Goal: Task Accomplishment & Management: Complete application form

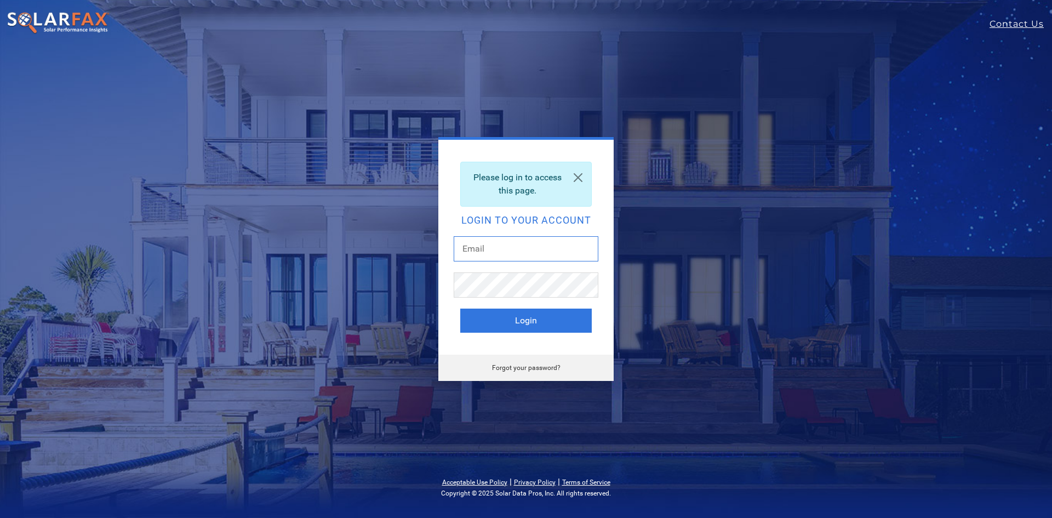
click at [503, 250] on input "text" at bounding box center [526, 248] width 145 height 25
click at [480, 279] on form "Login" at bounding box center [525, 284] width 131 height 96
click at [527, 252] on input "text" at bounding box center [526, 248] width 145 height 25
click at [528, 252] on input "text" at bounding box center [526, 248] width 145 height 25
type input "mogas@vitalenergysolar.com"
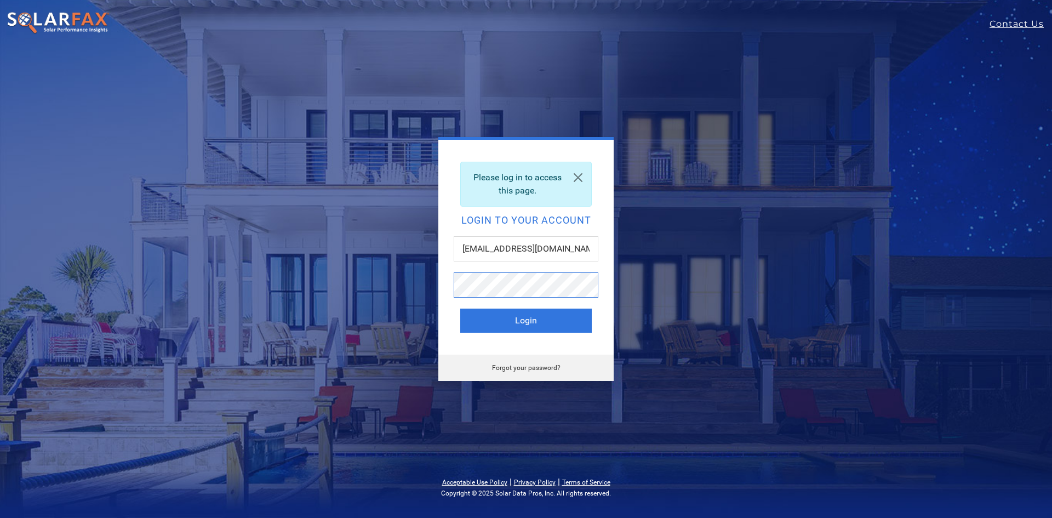
click at [460, 308] on button "Login" at bounding box center [525, 320] width 131 height 24
click at [528, 363] on div "Forgot your password?" at bounding box center [525, 367] width 175 height 26
click at [538, 371] on div "Forgot your password?" at bounding box center [525, 367] width 175 height 26
click at [535, 367] on link "Forgot your password?" at bounding box center [526, 368] width 68 height 8
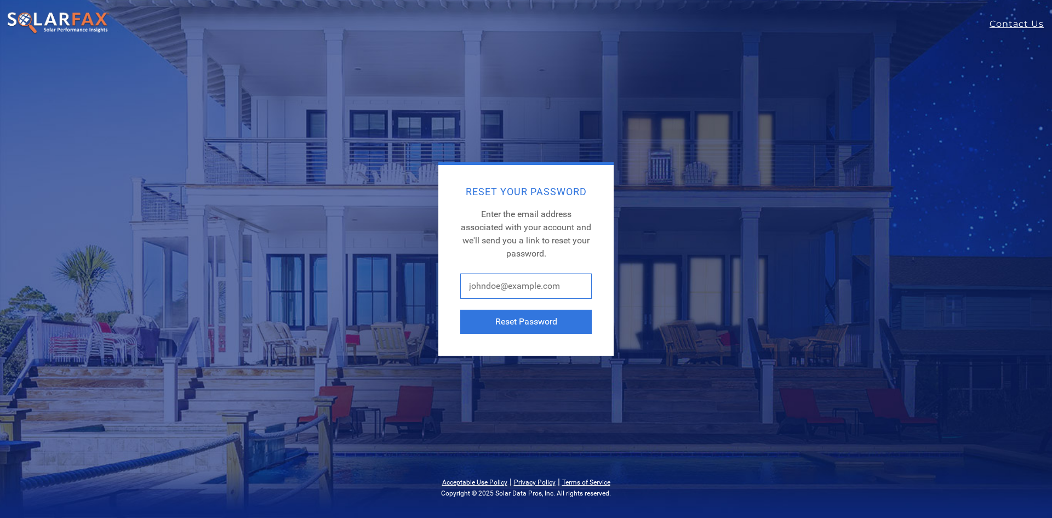
click at [511, 289] on input "text" at bounding box center [525, 285] width 131 height 25
click at [478, 283] on input "text" at bounding box center [525, 285] width 131 height 25
paste input "mogas@vitalenergysolar.com"
type input "mogas@vitalenergysolar.com"
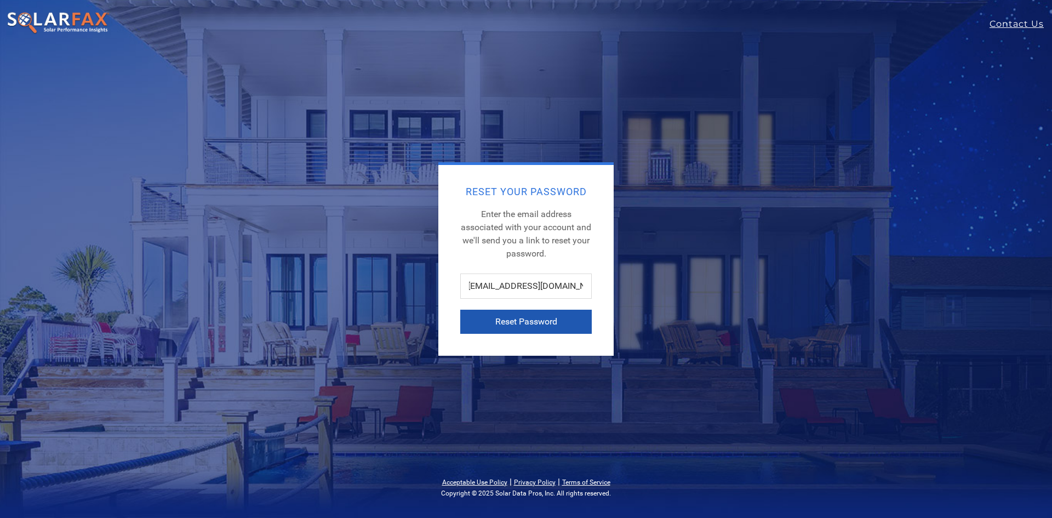
scroll to position [0, 0]
click at [506, 316] on button "Reset Password" at bounding box center [525, 322] width 131 height 24
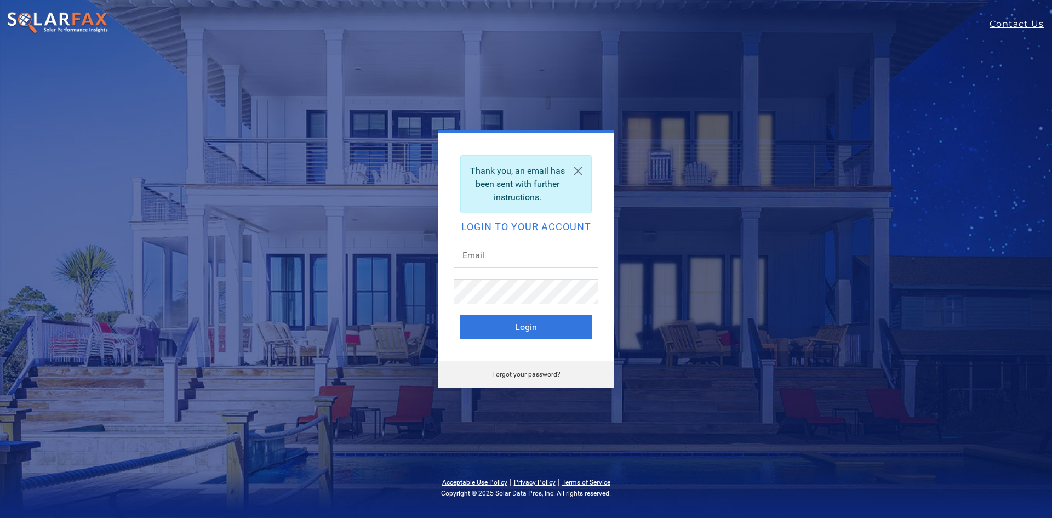
drag, startPoint x: 0, startPoint y: 0, endPoint x: 526, endPoint y: 319, distance: 615.1
click at [526, 319] on button "Login" at bounding box center [525, 327] width 131 height 24
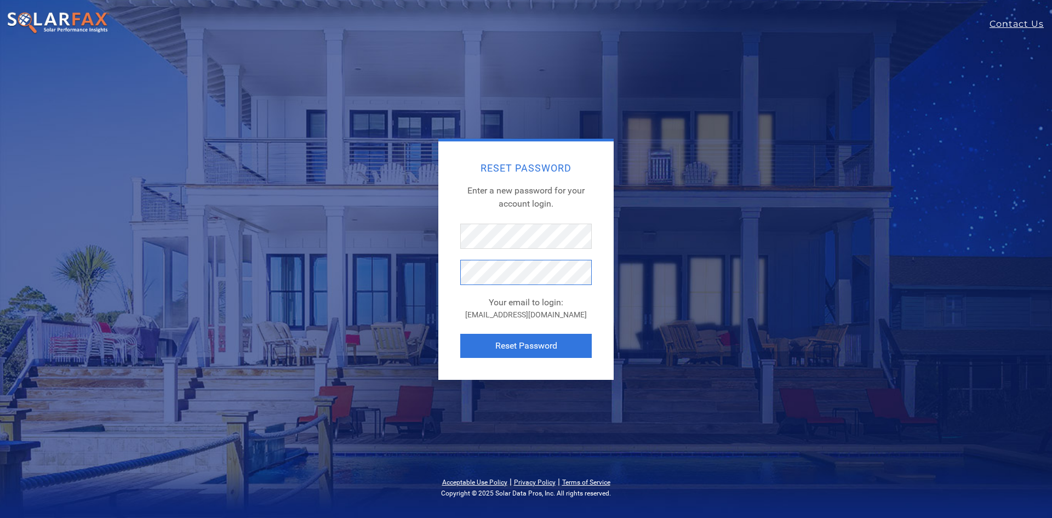
click at [460, 334] on button "Reset Password" at bounding box center [525, 346] width 131 height 24
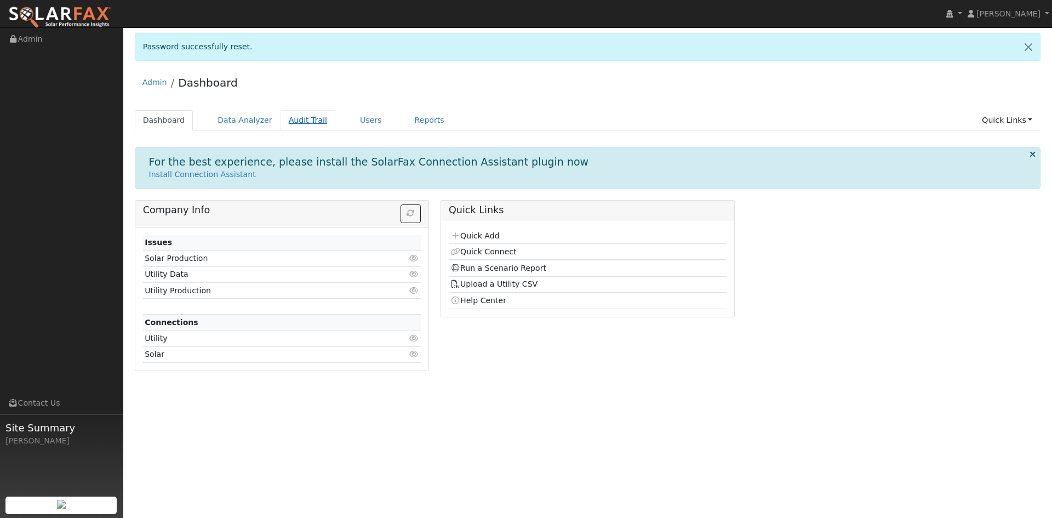
click at [296, 113] on link "Audit Trail" at bounding box center [308, 120] width 55 height 20
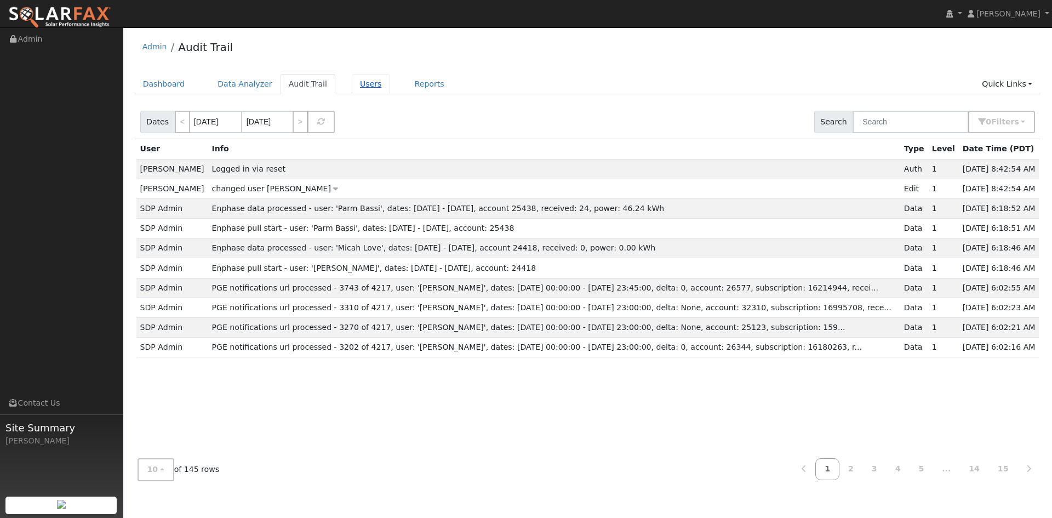
click at [353, 81] on link "Users" at bounding box center [371, 84] width 38 height 20
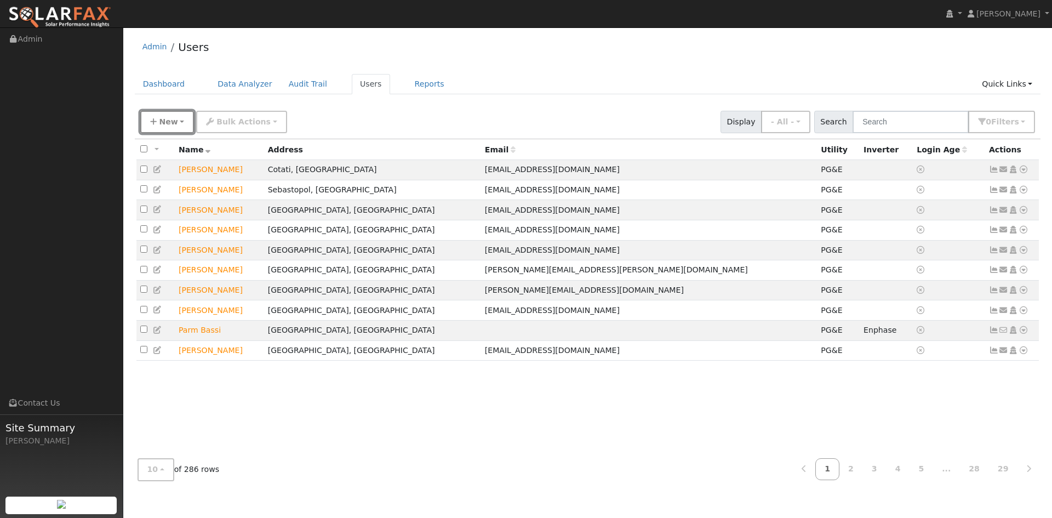
click at [165, 116] on button "New" at bounding box center [167, 122] width 54 height 22
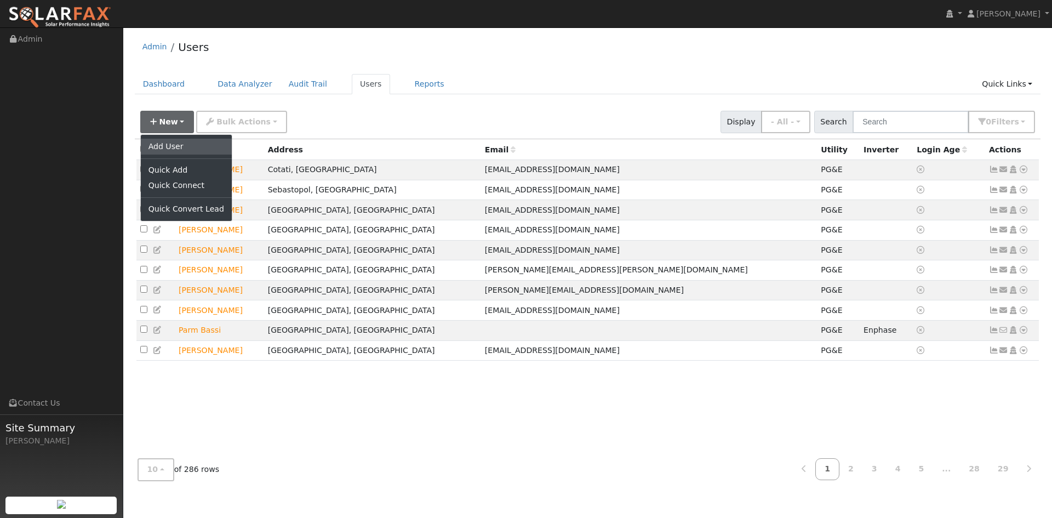
click at [169, 146] on link "Add User" at bounding box center [186, 146] width 91 height 15
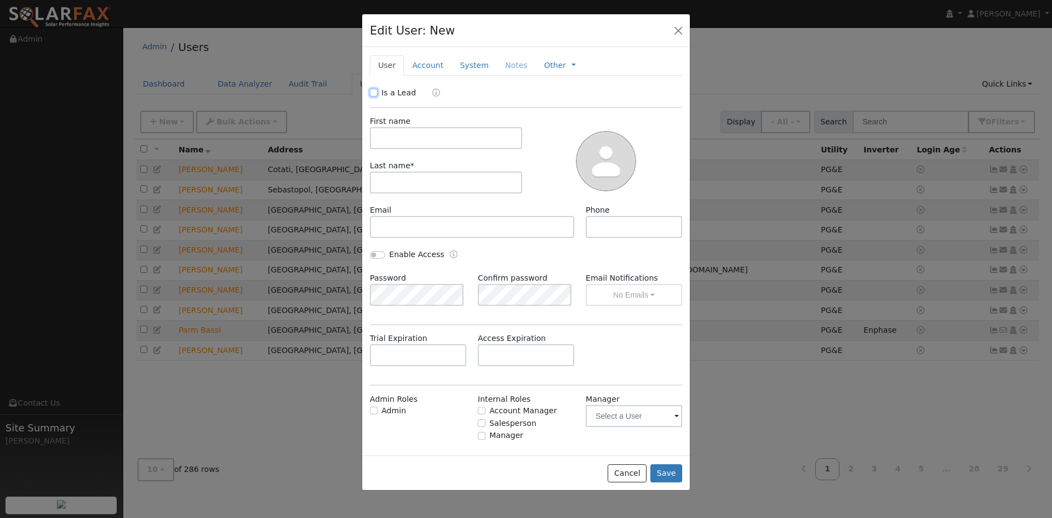
click at [376, 94] on input "Is a Lead" at bounding box center [374, 93] width 8 height 8
checkbox input "true"
click at [409, 133] on input "text" at bounding box center [446, 138] width 152 height 22
type input "[PERSON_NAME]"
click at [430, 180] on input "text" at bounding box center [446, 182] width 152 height 22
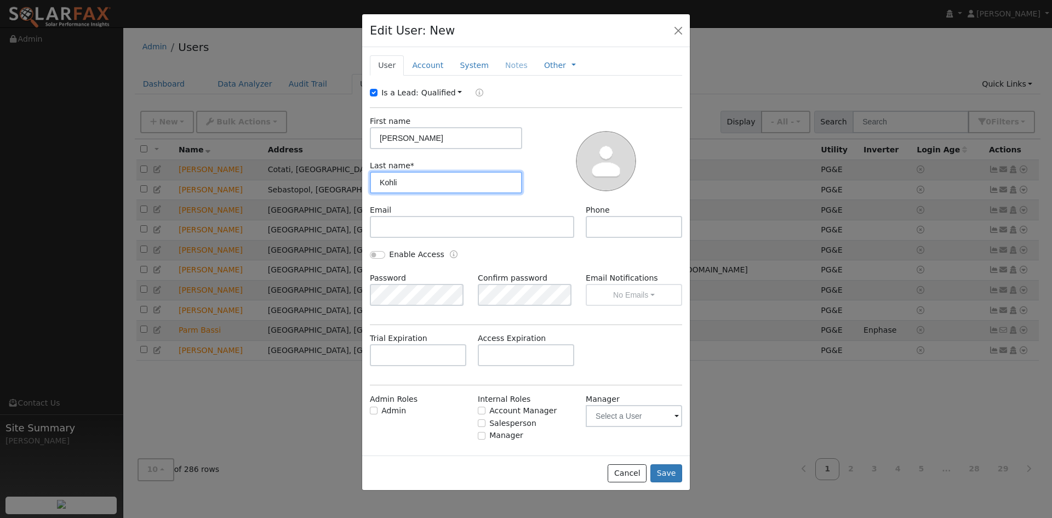
type input "Kohli"
click at [414, 214] on div "Email" at bounding box center [472, 220] width 216 height 33
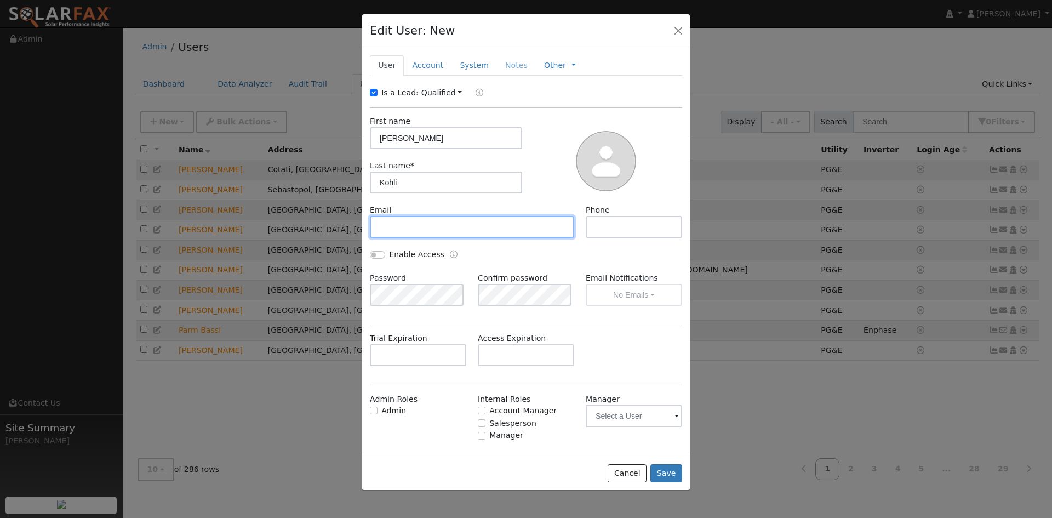
click at [414, 222] on input "text" at bounding box center [472, 227] width 204 height 22
click at [422, 229] on input "text" at bounding box center [472, 227] width 204 height 22
paste input "[EMAIL_ADDRESS][DOMAIN_NAME]"
type input "[EMAIL_ADDRESS][DOMAIN_NAME]"
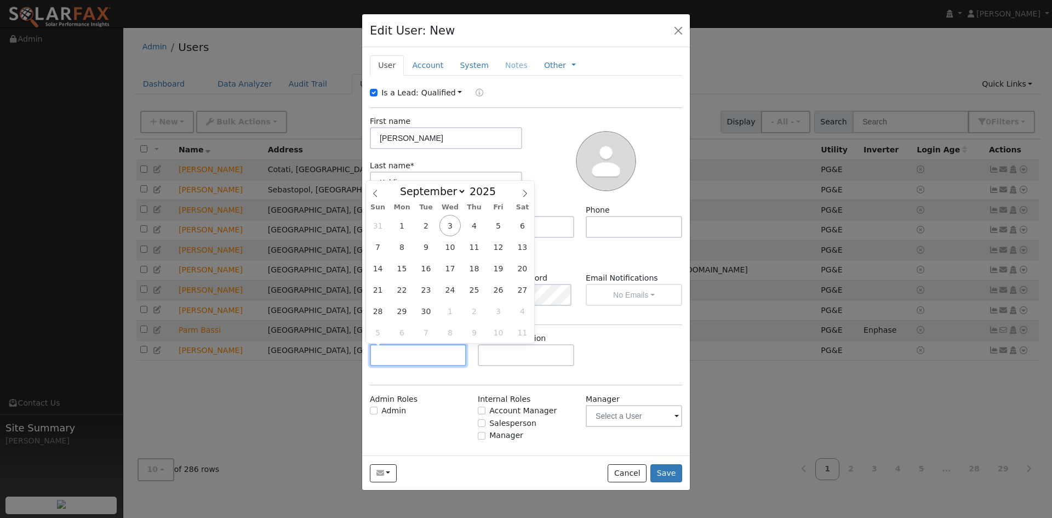
click at [412, 354] on input "text" at bounding box center [418, 355] width 96 height 22
click at [454, 190] on select "January February March April May June July August September October November De…" at bounding box center [430, 191] width 72 height 13
select select "9"
click at [403, 185] on select "January February March April May June July August September October November De…" at bounding box center [430, 191] width 72 height 13
click at [468, 288] on span "23" at bounding box center [473, 289] width 21 height 21
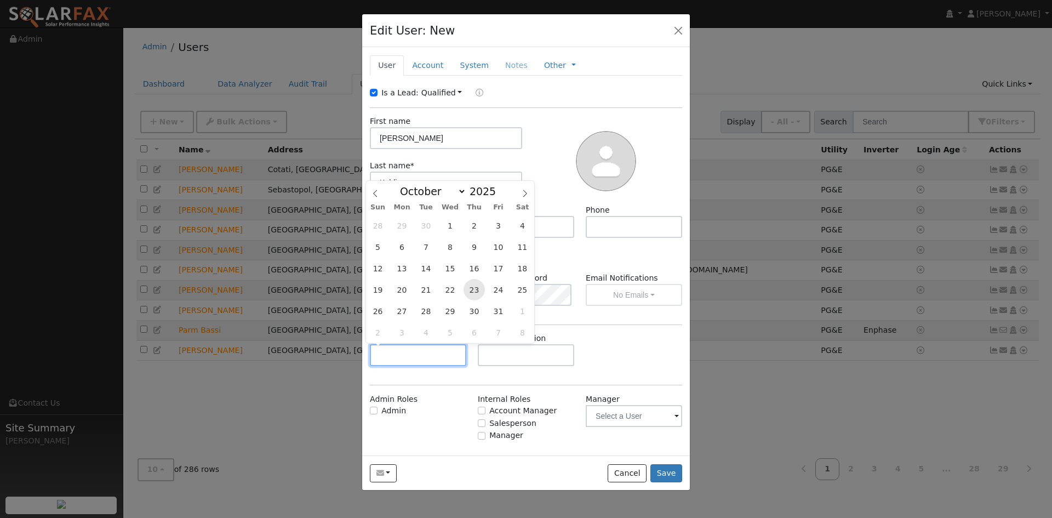
type input "[DATE]"
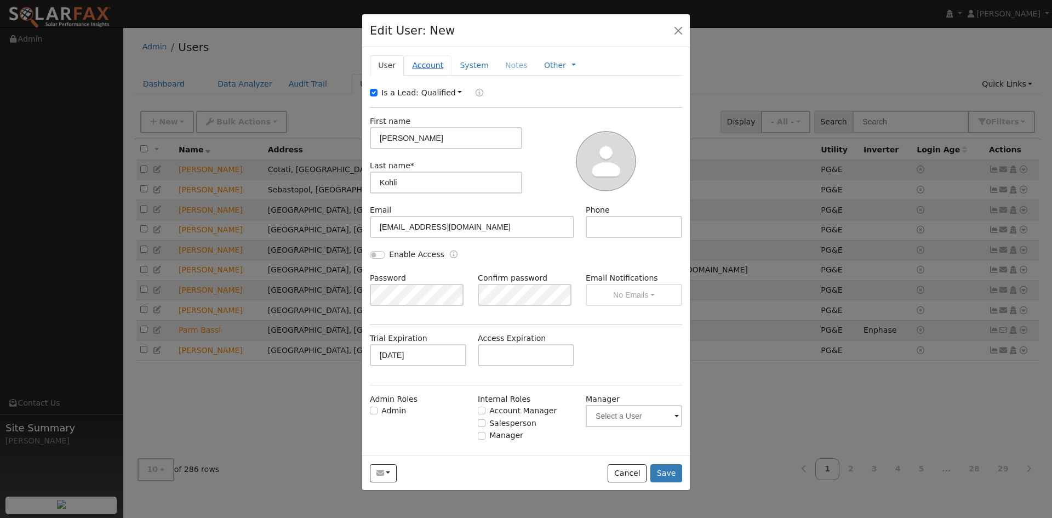
click at [415, 64] on link "Account" at bounding box center [428, 65] width 48 height 20
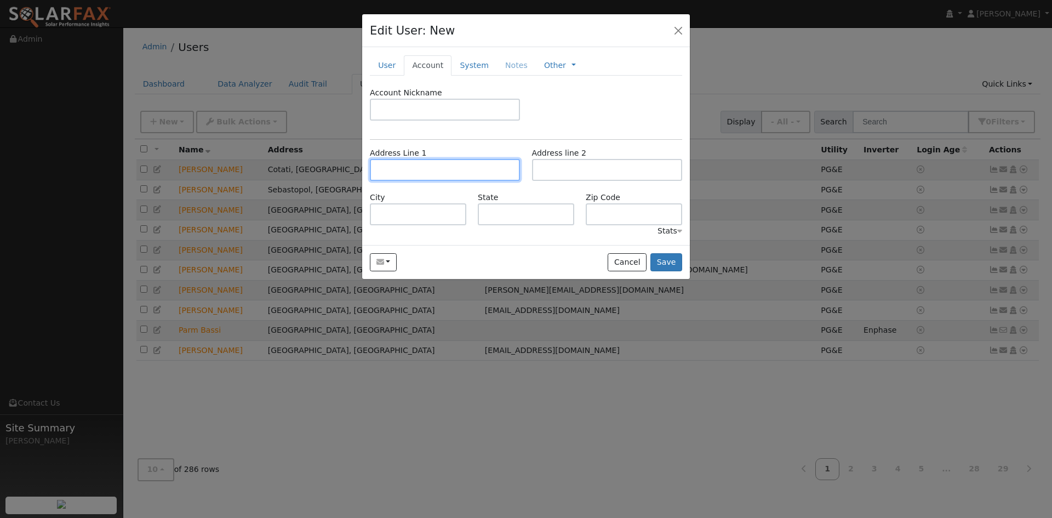
drag, startPoint x: 415, startPoint y: 173, endPoint x: 398, endPoint y: 176, distance: 17.3
click at [415, 172] on input "text" at bounding box center [445, 170] width 150 height 22
click at [403, 164] on input "text" at bounding box center [445, 170] width 150 height 22
paste input "[STREET_ADDRESS]"
click at [502, 166] on input "[STREET_ADDRESS]" at bounding box center [445, 170] width 150 height 22
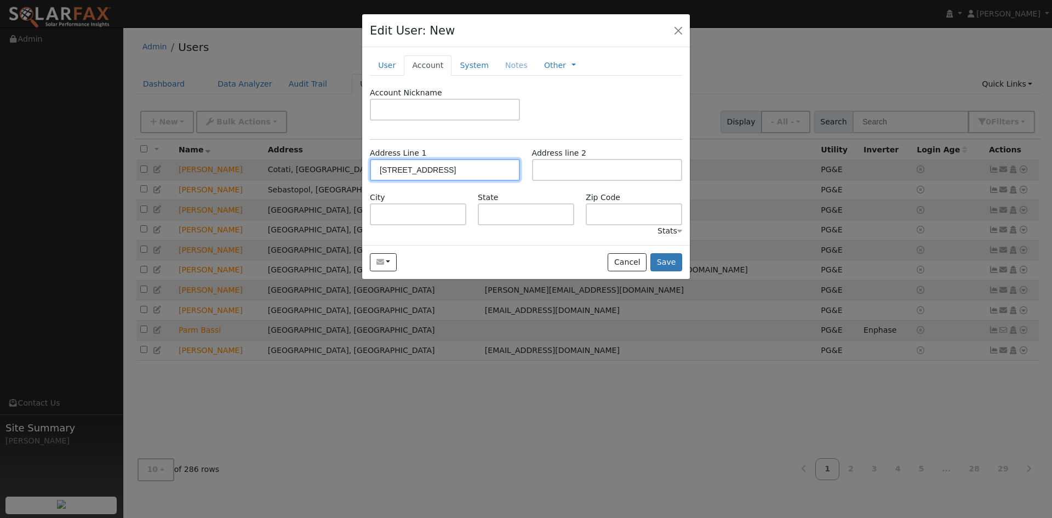
type input "[STREET_ADDRESS]"
type input "[GEOGRAPHIC_DATA][PERSON_NAME]"
type input "CA"
type input "94903"
drag, startPoint x: 489, startPoint y: 188, endPoint x: 497, endPoint y: 185, distance: 8.9
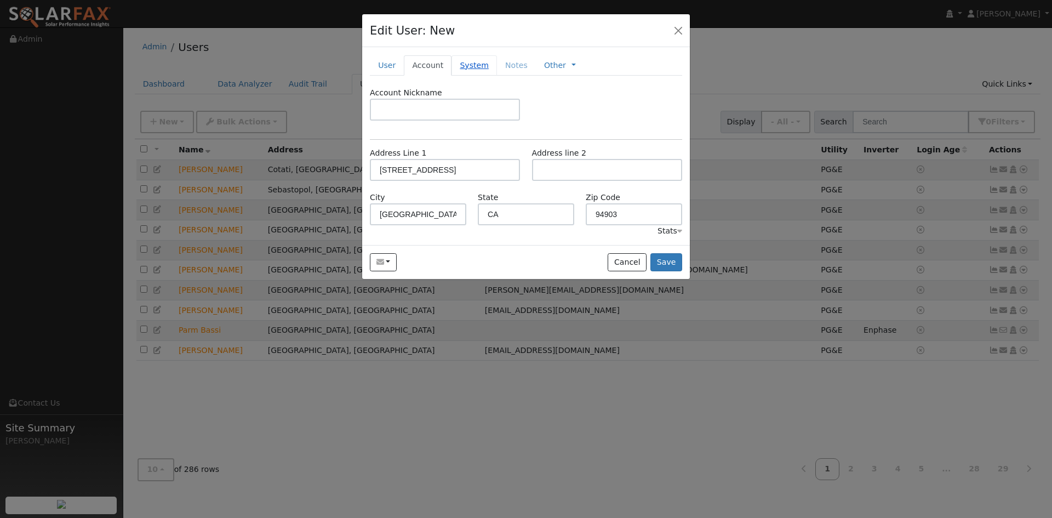
click at [454, 62] on link "System" at bounding box center [473, 65] width 45 height 20
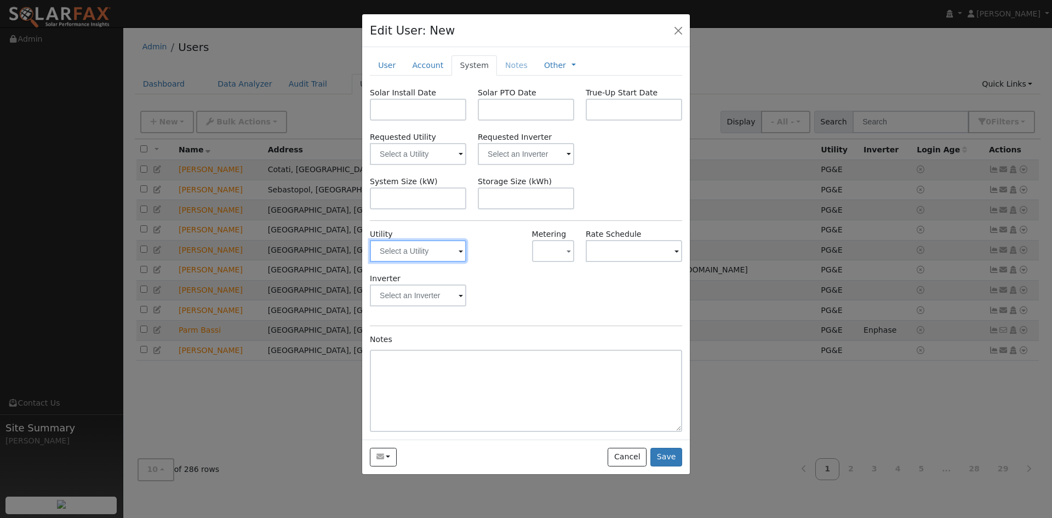
click at [459, 250] on div at bounding box center [418, 251] width 96 height 22
click at [460, 251] on span at bounding box center [461, 251] width 4 height 13
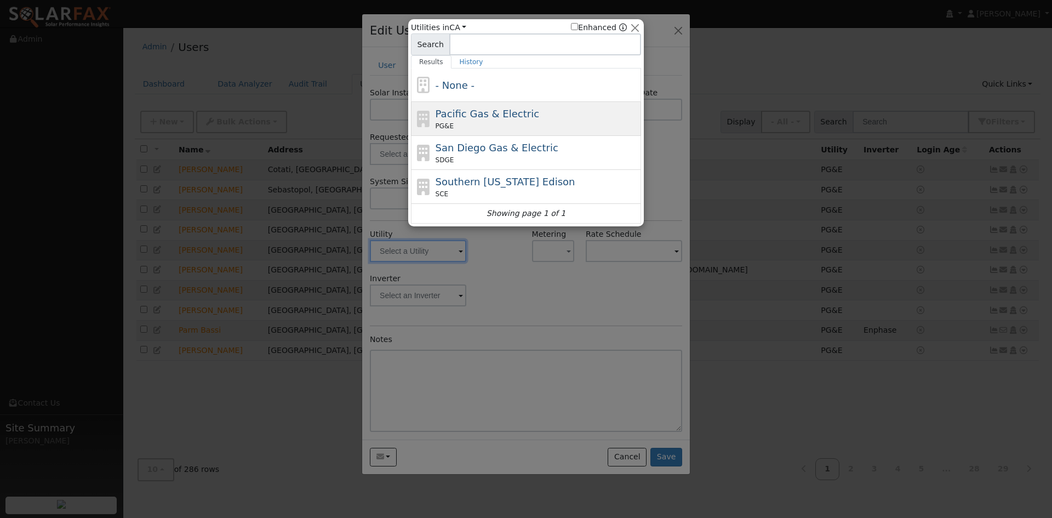
click at [466, 121] on div "Pacific Gas & Electric PG&E" at bounding box center [537, 118] width 203 height 25
type input "PG&E"
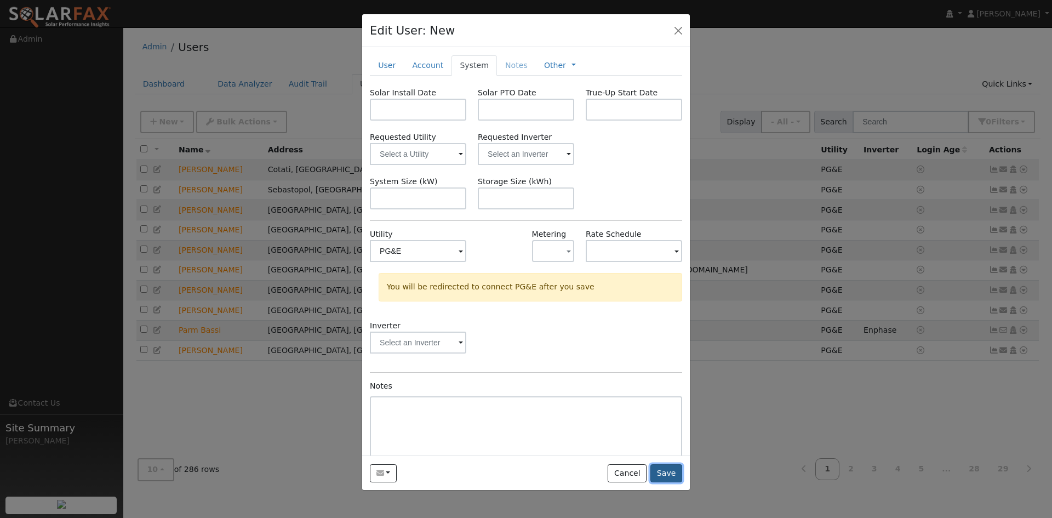
click at [668, 466] on button "Save" at bounding box center [666, 473] width 32 height 19
